Goal: Information Seeking & Learning: Learn about a topic

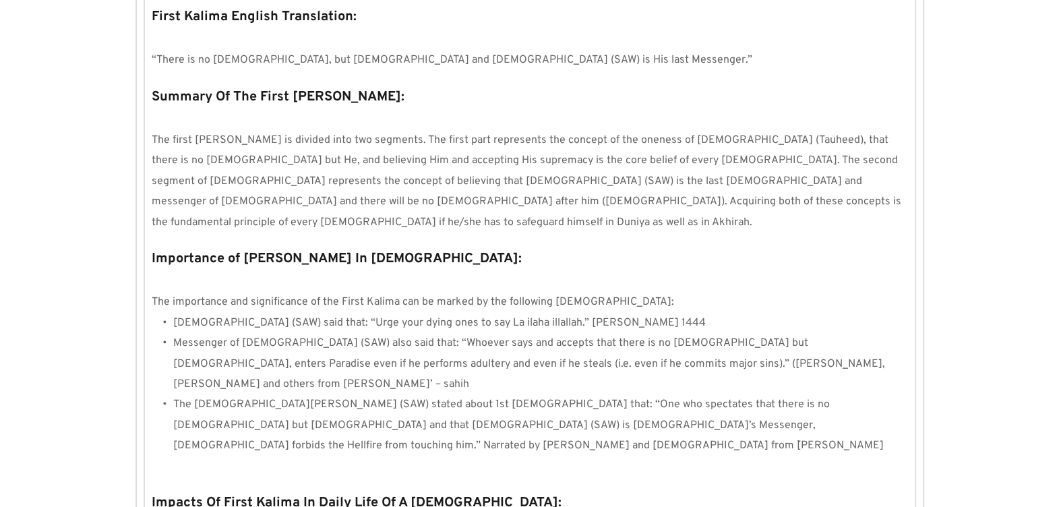
scroll to position [1223, 0]
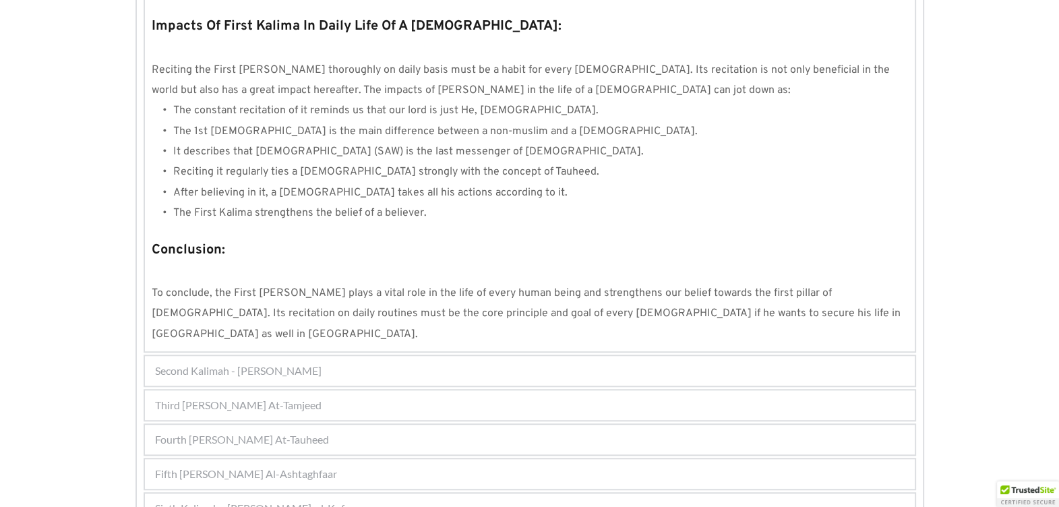
click at [309, 363] on span "Second Kalimah - [PERSON_NAME]" at bounding box center [238, 371] width 166 height 16
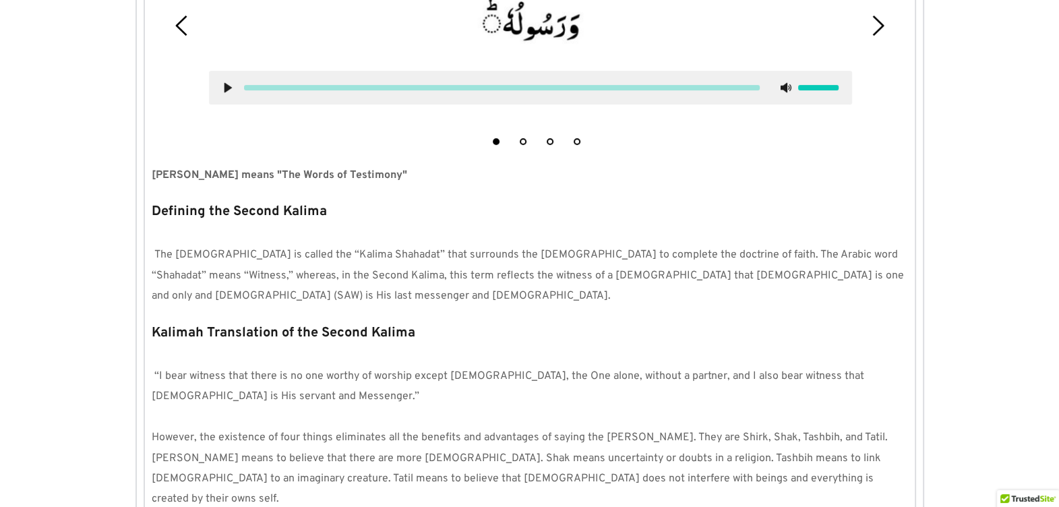
scroll to position [501, 0]
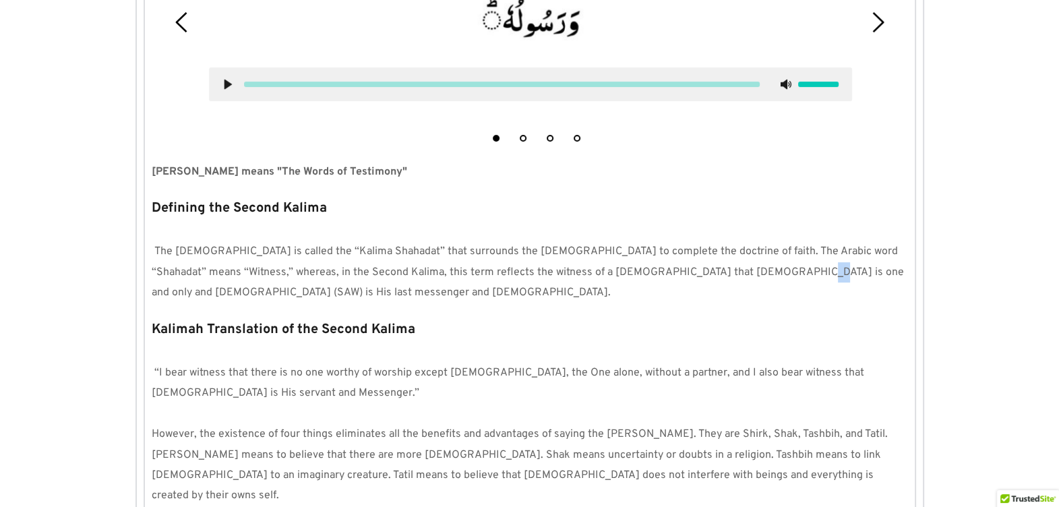
drag, startPoint x: 766, startPoint y: 270, endPoint x: 757, endPoint y: 270, distance: 8.8
click at [757, 270] on span "The [DEMOGRAPHIC_DATA] is called the “Kalima Shahadat” that surrounds the [DEMO…" at bounding box center [529, 272] width 755 height 55
click at [770, 272] on span "The [DEMOGRAPHIC_DATA] is called the “Kalima Shahadat” that surrounds the [DEMO…" at bounding box center [529, 272] width 755 height 55
click at [766, 269] on span "The [DEMOGRAPHIC_DATA] is called the “Kalima Shahadat” that surrounds the [DEMO…" at bounding box center [529, 272] width 755 height 55
click at [782, 270] on span "The [DEMOGRAPHIC_DATA] is called the “Kalima Shahadat” that surrounds the [DEMO…" at bounding box center [529, 272] width 755 height 55
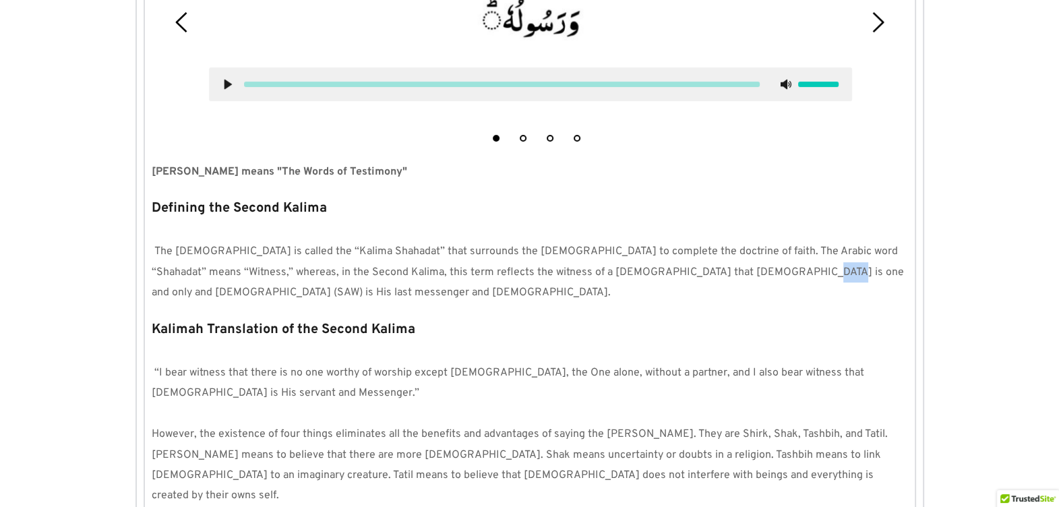
drag, startPoint x: 782, startPoint y: 270, endPoint x: 774, endPoint y: 269, distance: 7.4
click at [774, 269] on span "The [DEMOGRAPHIC_DATA] is called the “Kalima Shahadat” that surrounds the [DEMO…" at bounding box center [529, 272] width 755 height 55
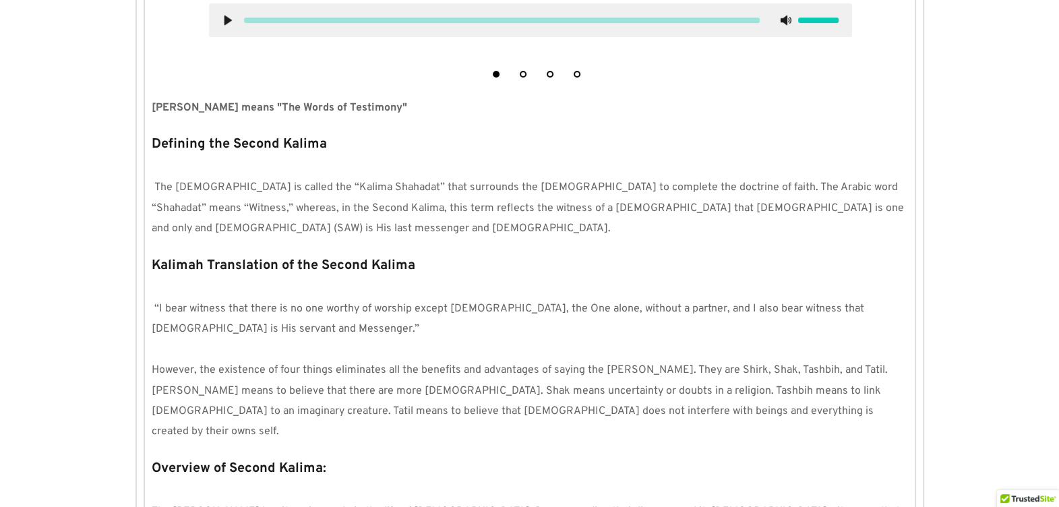
scroll to position [586, 0]
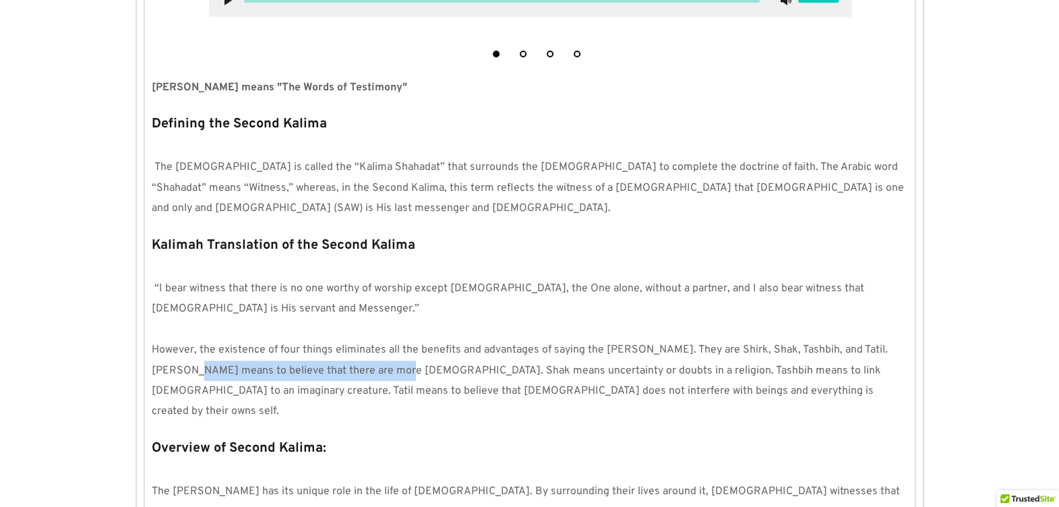
drag, startPoint x: 354, startPoint y: 366, endPoint x: 148, endPoint y: 363, distance: 205.6
click at [148, 363] on div "1 2 3 4 [PERSON_NAME] means "The Words of Testimony" Defining the Second Kalima…" at bounding box center [530, 464] width 770 height 1317
click at [443, 357] on p "However, the existence of four things eliminates all the benefits and advantage…" at bounding box center [530, 381] width 756 height 82
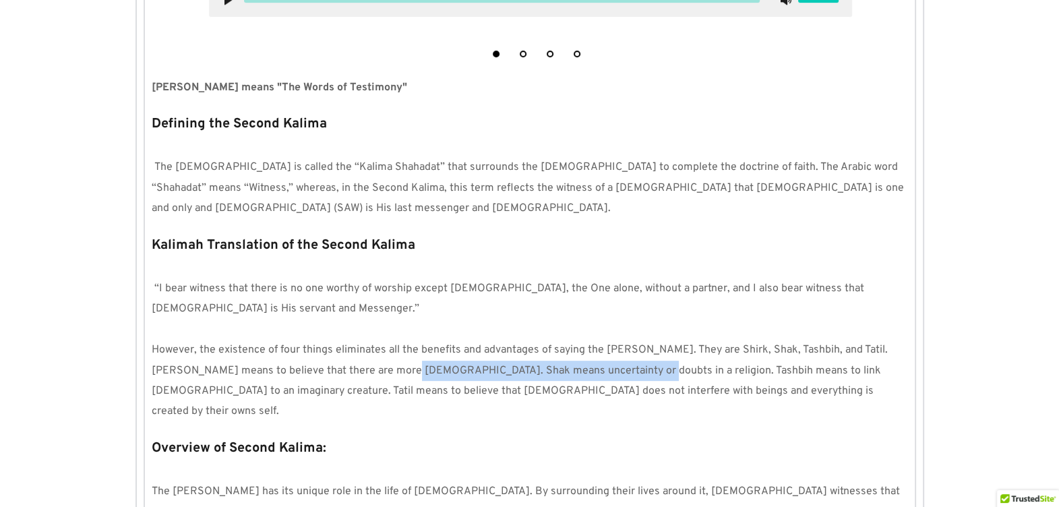
drag, startPoint x: 359, startPoint y: 365, endPoint x: 581, endPoint y: 371, distance: 221.8
click at [581, 371] on span "However, the existence of four things eliminates all the benefits and advantage…" at bounding box center [521, 380] width 739 height 75
click at [611, 368] on span "However, the existence of four things eliminates all the benefits and advantage…" at bounding box center [521, 380] width 739 height 75
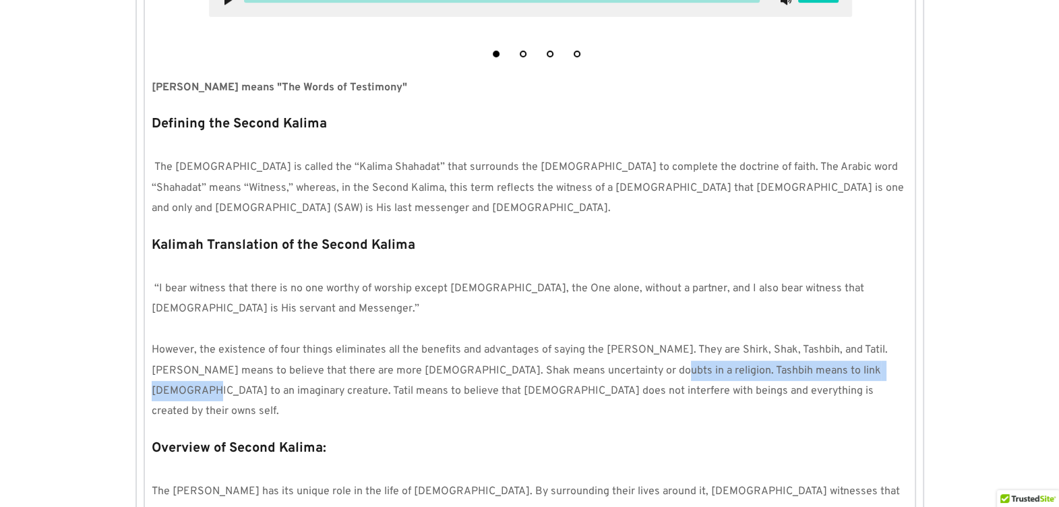
drag, startPoint x: 839, startPoint y: 367, endPoint x: 590, endPoint y: 366, distance: 249.4
click at [590, 366] on span "However, the existence of four things eliminates all the benefits and advantage…" at bounding box center [521, 380] width 739 height 75
click at [907, 365] on p "However, the existence of four things eliminates all the benefits and advantage…" at bounding box center [530, 381] width 756 height 82
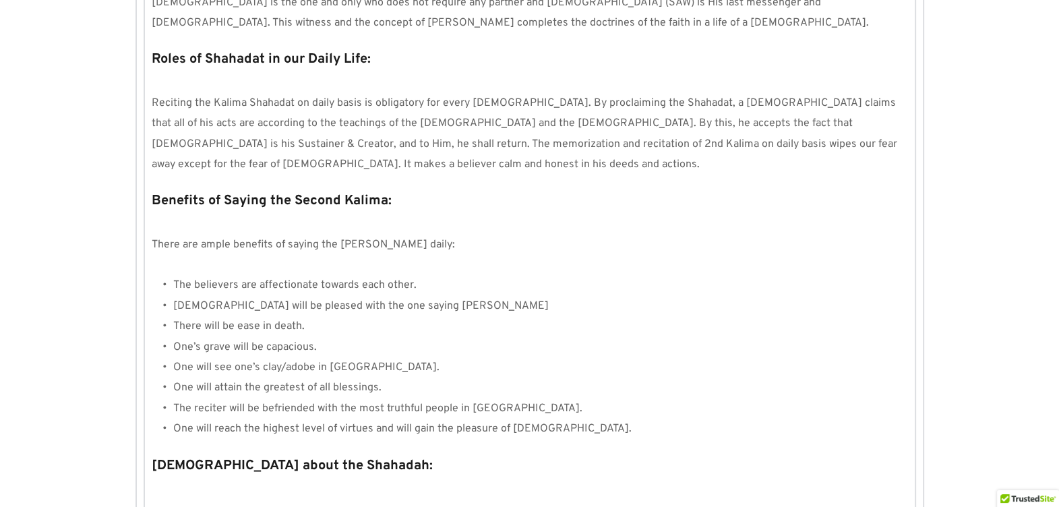
scroll to position [1133, 0]
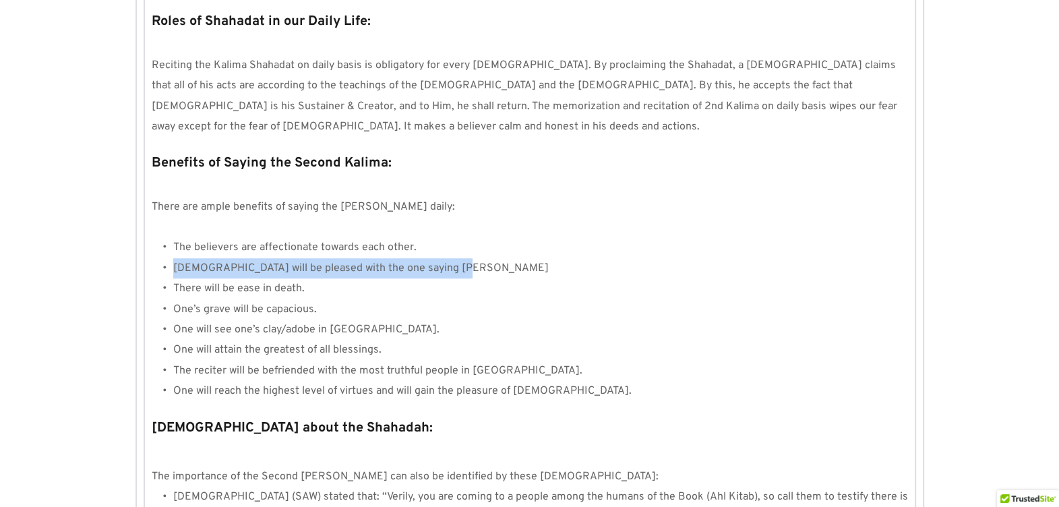
drag, startPoint x: 467, startPoint y: 244, endPoint x: 175, endPoint y: 244, distance: 291.8
click at [175, 258] on li "[DEMOGRAPHIC_DATA] will be pleased with the one saying [PERSON_NAME]" at bounding box center [540, 268] width 735 height 20
click at [410, 278] on li "There will be ease in death." at bounding box center [540, 288] width 735 height 20
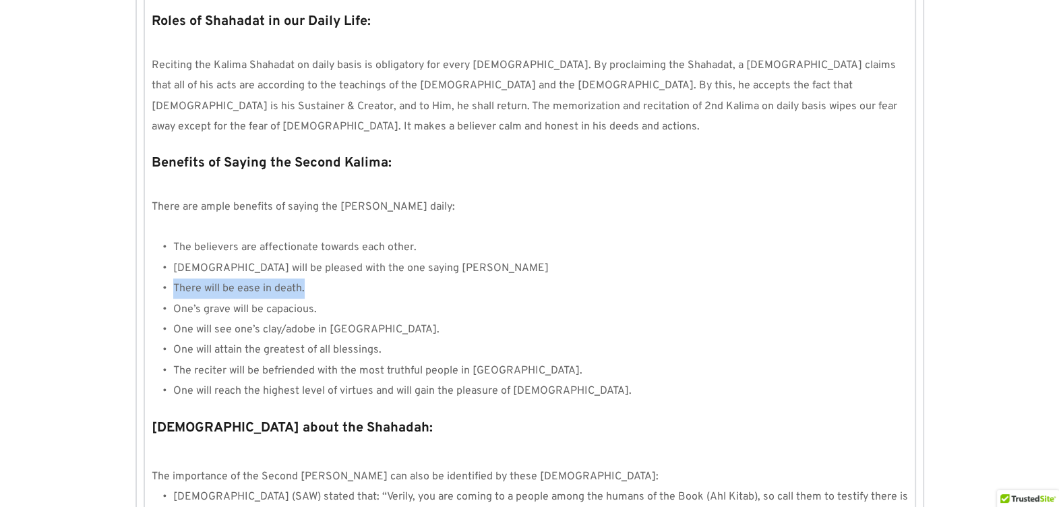
drag, startPoint x: 314, startPoint y: 258, endPoint x: 162, endPoint y: 263, distance: 152.4
click at [173, 278] on li "There will be ease in death." at bounding box center [540, 288] width 735 height 20
drag, startPoint x: 162, startPoint y: 263, endPoint x: 169, endPoint y: 284, distance: 22.0
click at [173, 299] on li "One’s grave will be capacious." at bounding box center [540, 309] width 735 height 20
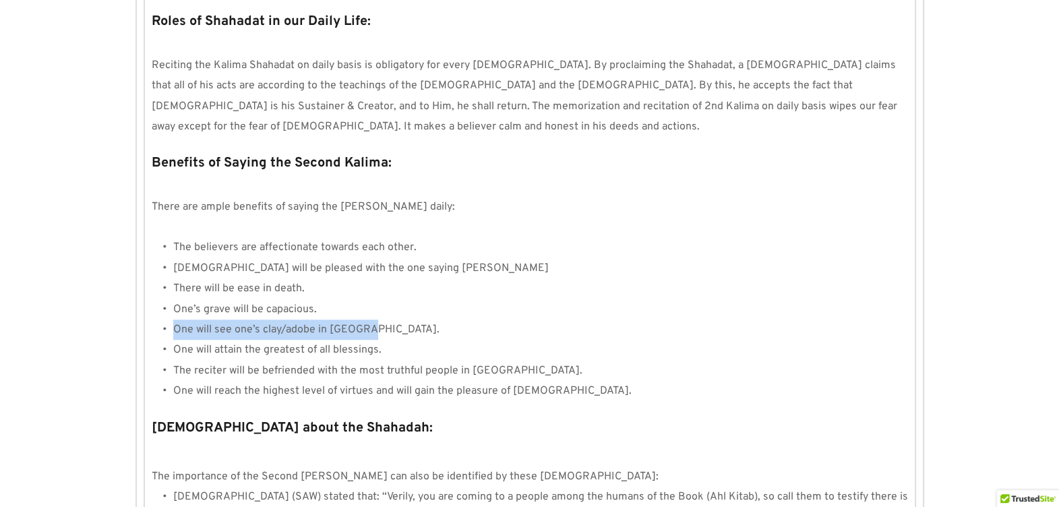
drag, startPoint x: 372, startPoint y: 303, endPoint x: 171, endPoint y: 302, distance: 201.5
click at [173, 319] on li "One will see one’s clay/adobe in [GEOGRAPHIC_DATA]." at bounding box center [540, 329] width 735 height 20
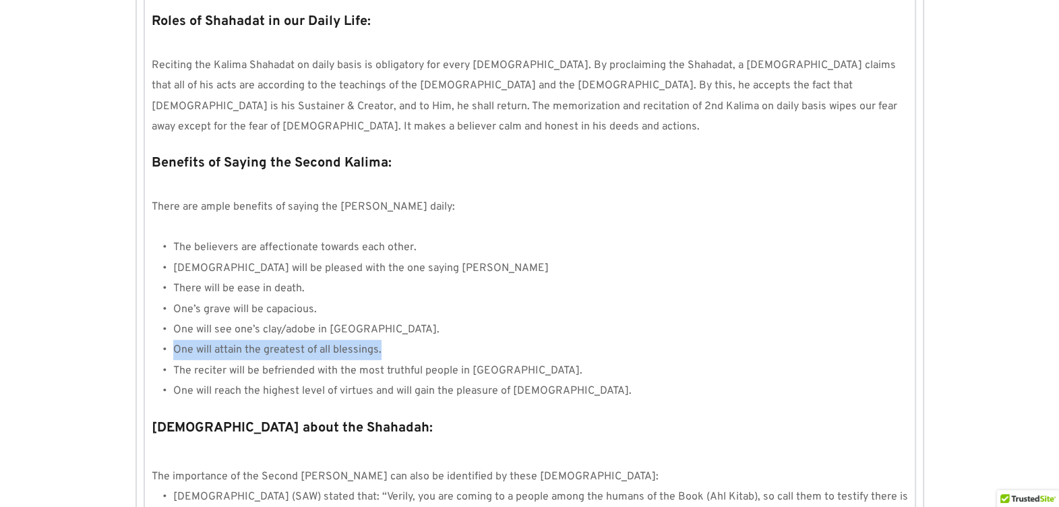
drag, startPoint x: 385, startPoint y: 326, endPoint x: 171, endPoint y: 324, distance: 214.3
click at [173, 340] on li "One will attain the greatest of all blessings." at bounding box center [540, 350] width 735 height 20
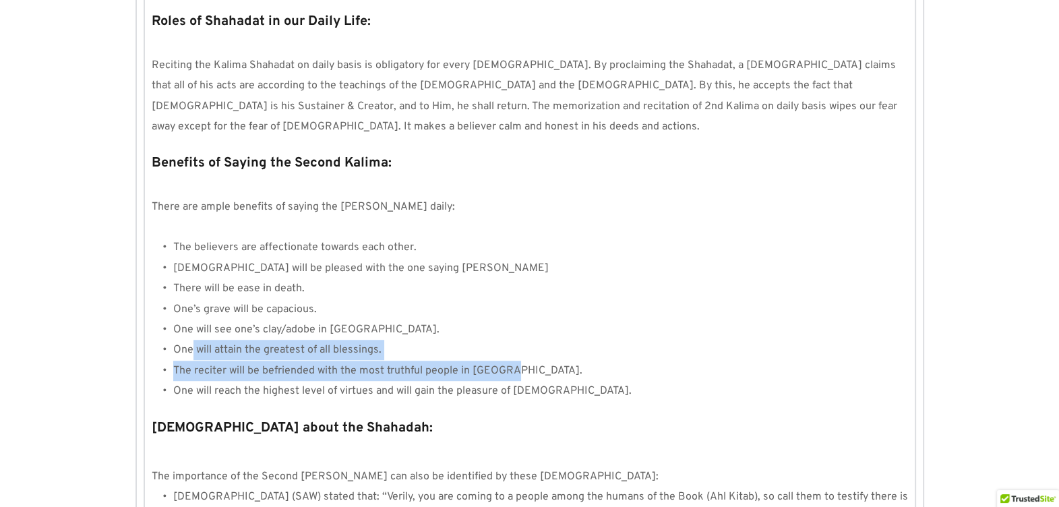
drag, startPoint x: 522, startPoint y: 345, endPoint x: 189, endPoint y: 337, distance: 332.4
click at [189, 337] on ul "The believers are affectionate towards each other. [DEMOGRAPHIC_DATA] will be p…" at bounding box center [534, 319] width 745 height 164
click at [573, 361] on li "The reciter will be befriended with the most truthful people in [GEOGRAPHIC_DAT…" at bounding box center [540, 371] width 735 height 20
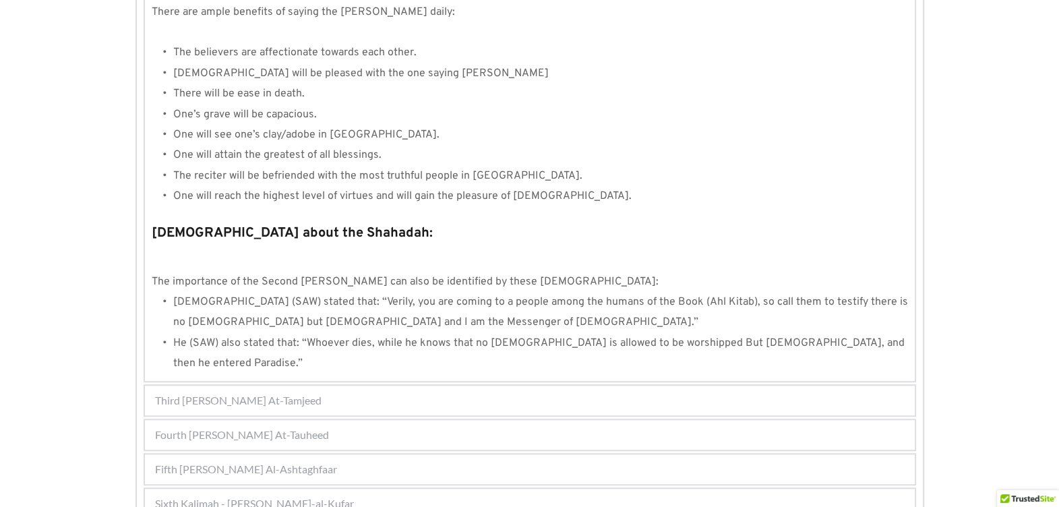
scroll to position [1330, 0]
drag, startPoint x: 257, startPoint y: 278, endPoint x: 233, endPoint y: 278, distance: 24.3
click at [233, 293] on span "[DEMOGRAPHIC_DATA] (SAW) stated that: “Verily, you are coming to a people among…" at bounding box center [541, 310] width 737 height 34
click at [186, 331] on li "He (SAW) also stated that: “Whoever dies, while he knows that no [DEMOGRAPHIC_D…" at bounding box center [540, 351] width 735 height 41
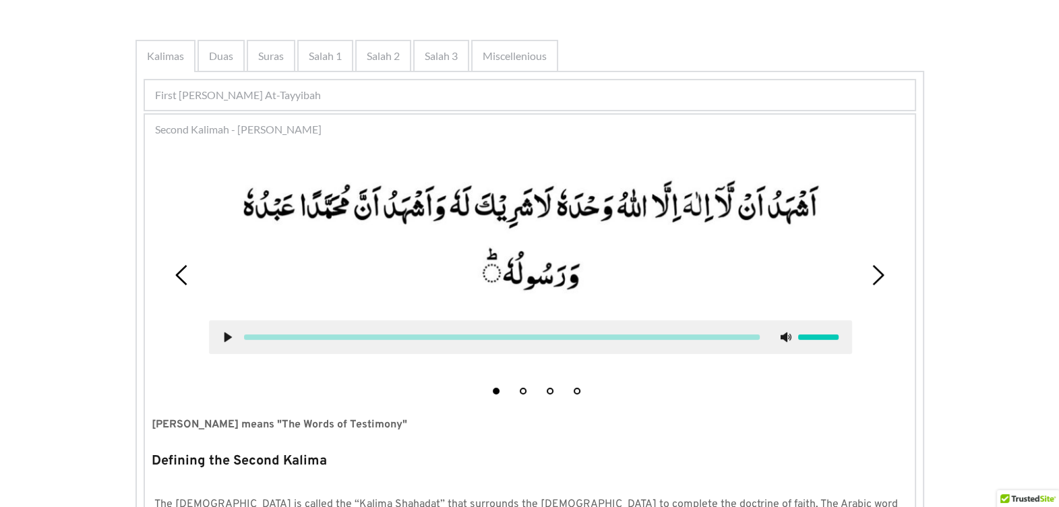
scroll to position [262, 0]
